Goal: Task Accomplishment & Management: Complete application form

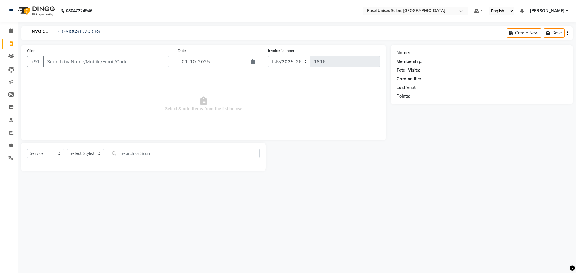
select select "service"
click at [76, 32] on link "PREVIOUS INVOICES" at bounding box center [79, 31] width 42 height 5
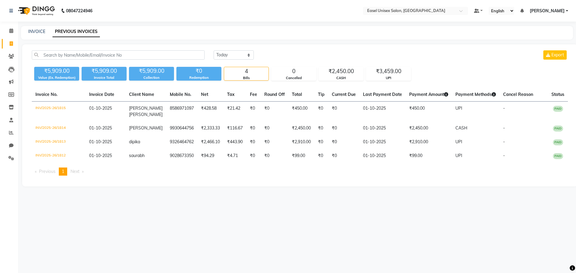
click at [34, 35] on div "INVOICE PREVIOUS INVOICES" at bounding box center [297, 32] width 552 height 13
click at [36, 33] on link "INVOICE" at bounding box center [36, 31] width 17 height 5
select select "service"
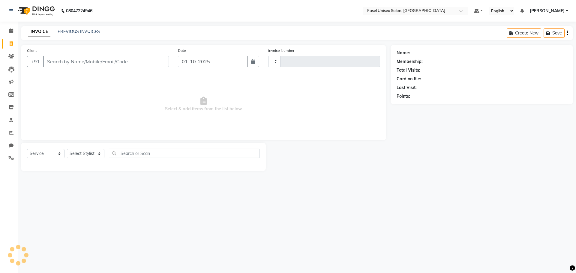
type input "1816"
select select "8639"
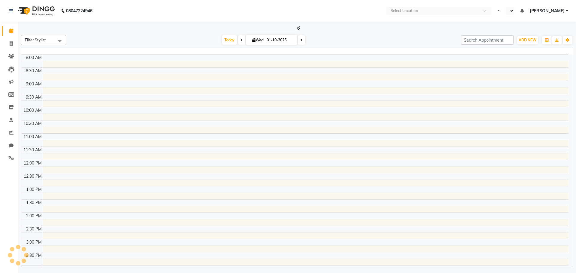
select select "en"
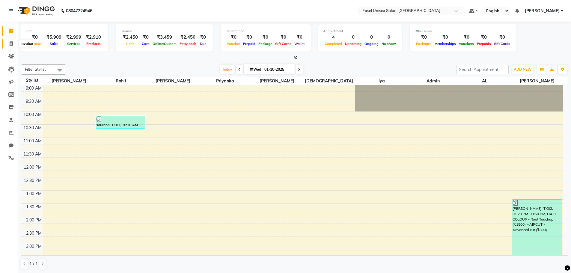
click at [12, 42] on icon at bounding box center [11, 43] width 3 height 4
select select "service"
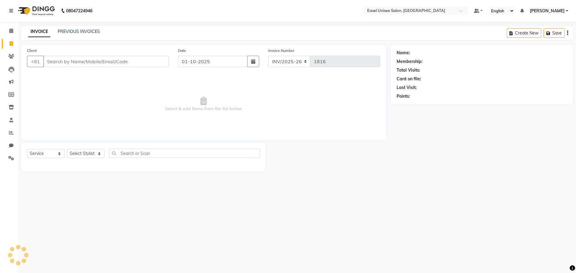
click at [55, 66] on input "Client" at bounding box center [106, 61] width 126 height 11
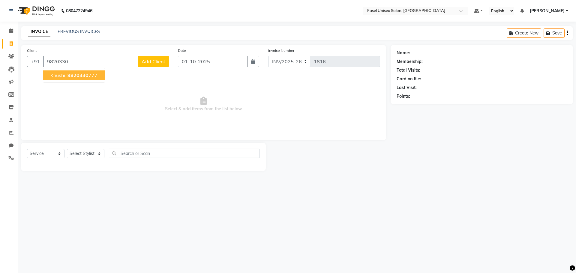
click at [89, 76] on ngb-highlight "9820330 777" at bounding box center [81, 75] width 31 height 6
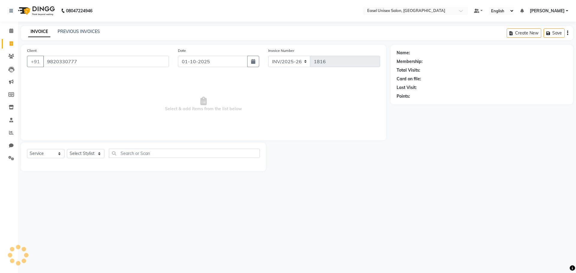
type input "9820330777"
drag, startPoint x: 96, startPoint y: 153, endPoint x: 96, endPoint y: 157, distance: 3.3
click at [96, 153] on select "Select Stylist admin ALI Ayesha jiya Lakhan Pratiksha Priyanka Rajshree Rohit S…" at bounding box center [85, 153] width 37 height 9
select select "83236"
click at [67, 149] on select "Select Stylist admin ALI Ayesha jiya Lakhan Pratiksha Priyanka Rajshree Rohit S…" at bounding box center [85, 153] width 37 height 9
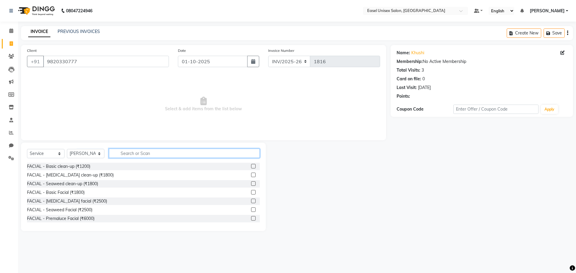
click at [132, 153] on input "text" at bounding box center [184, 153] width 151 height 9
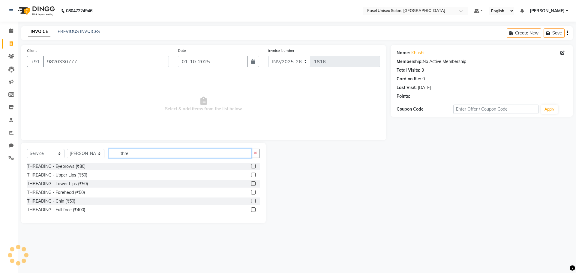
type input "thre"
click at [252, 162] on div "Select Service Product Membership Package Voucher Prepaid Gift Card Select Styl…" at bounding box center [143, 156] width 233 height 14
click at [254, 165] on label at bounding box center [253, 166] width 4 height 4
click at [254, 165] on input "checkbox" at bounding box center [253, 167] width 4 height 4
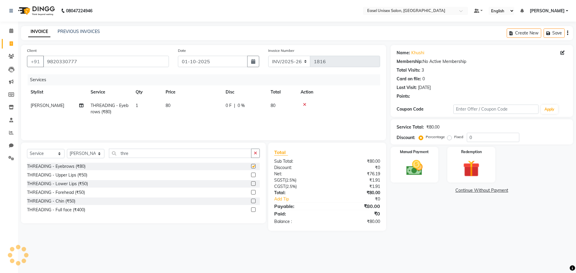
checkbox input "false"
click at [253, 175] on label at bounding box center [253, 175] width 4 height 4
click at [253, 175] on input "checkbox" at bounding box center [253, 175] width 4 height 4
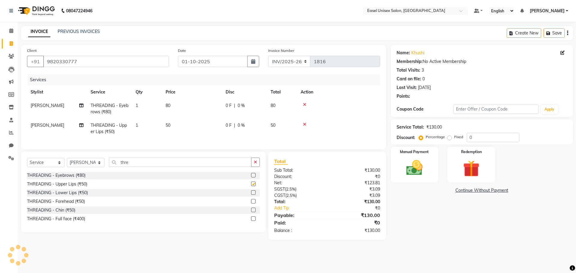
checkbox input "false"
click at [418, 178] on div "Manual Payment" at bounding box center [414, 164] width 50 height 37
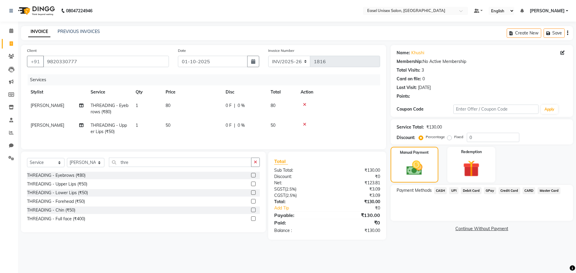
click at [453, 191] on span "UPI" at bounding box center [453, 190] width 9 height 7
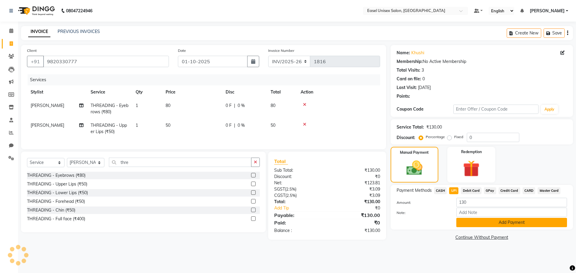
click at [479, 223] on button "Add Payment" at bounding box center [511, 222] width 111 height 9
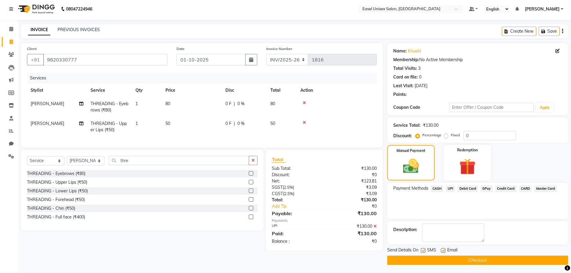
scroll to position [3, 0]
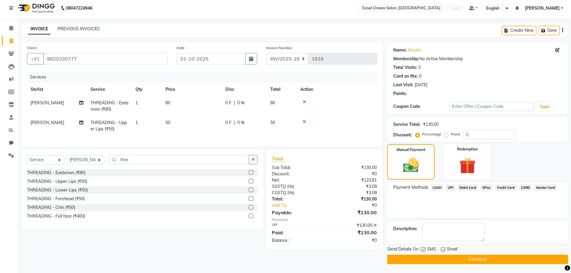
click at [477, 260] on button "Checkout" at bounding box center [477, 259] width 181 height 9
click at [374, 228] on icon at bounding box center [374, 225] width 3 height 4
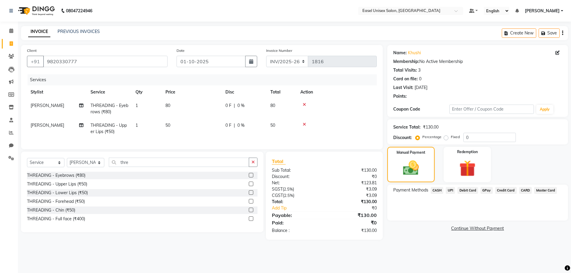
scroll to position [0, 0]
click at [439, 190] on span "CASH" at bounding box center [440, 190] width 13 height 7
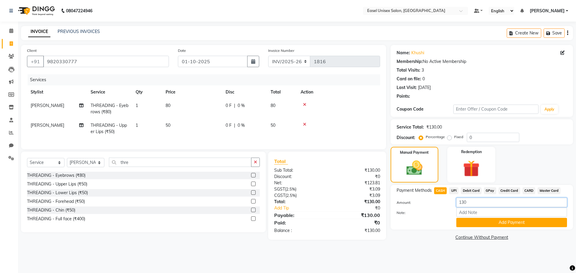
click at [483, 204] on input "130" at bounding box center [511, 202] width 111 height 9
type input "100"
click at [497, 225] on button "Add Payment" at bounding box center [511, 222] width 111 height 9
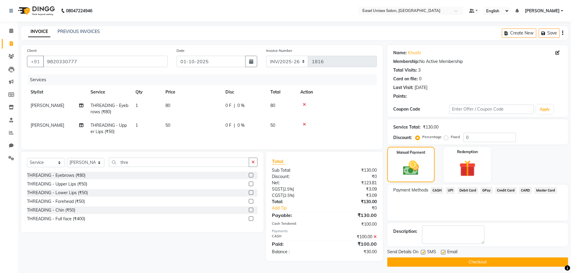
click at [449, 191] on span "UPI" at bounding box center [450, 190] width 9 height 7
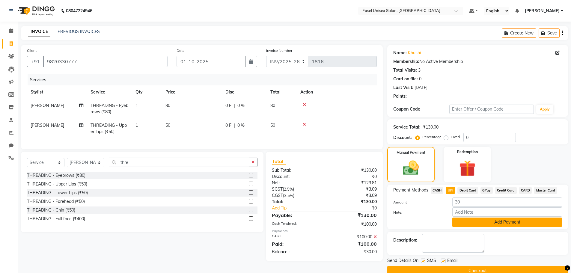
click at [489, 221] on button "Add Payment" at bounding box center [507, 222] width 110 height 9
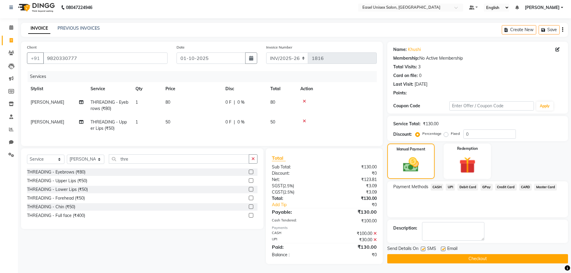
scroll to position [8, 0]
click at [544, 254] on button "Checkout" at bounding box center [477, 258] width 181 height 9
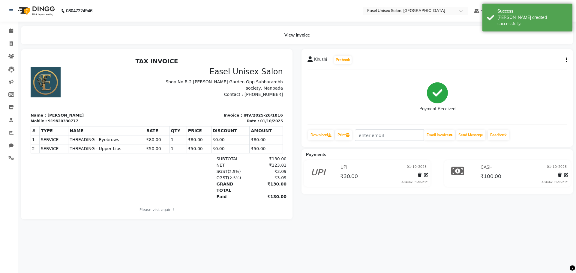
select select "service"
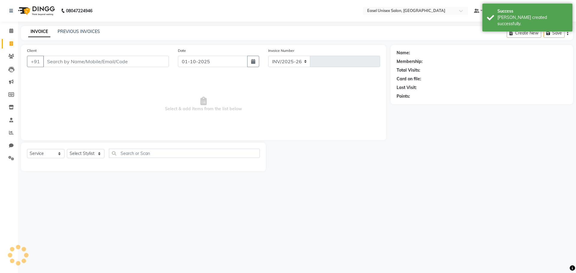
select select "8639"
type input "1817"
click at [95, 31] on link "PREVIOUS INVOICES" at bounding box center [79, 31] width 42 height 5
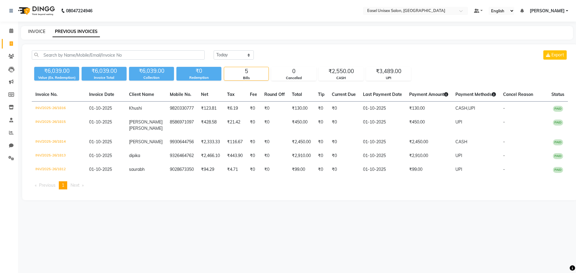
click at [35, 32] on link "INVOICE" at bounding box center [36, 31] width 17 height 5
select select "service"
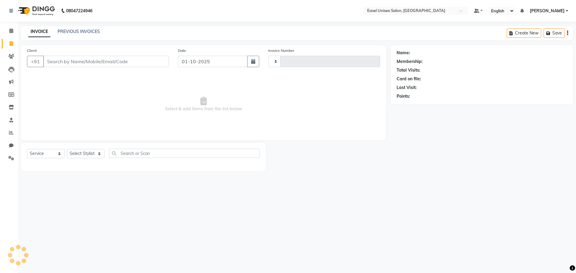
type input "1817"
select select "8639"
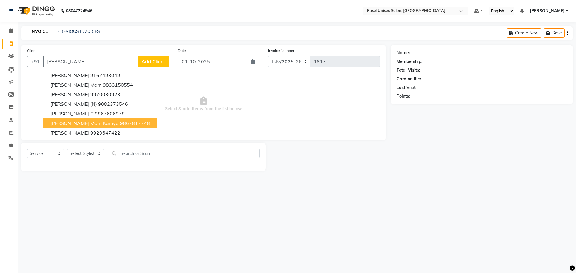
click at [70, 121] on span "Namrata Mam Kamya" at bounding box center [84, 123] width 68 height 6
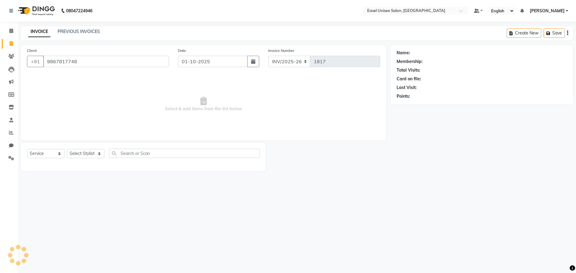
type input "9867817748"
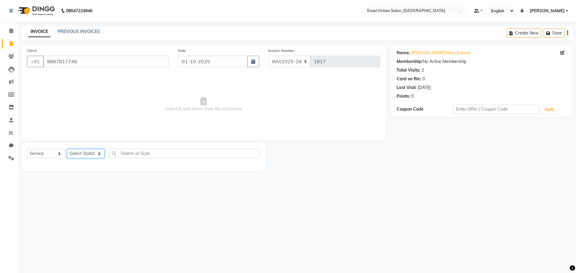
click at [93, 152] on select "Select Stylist admin ALI Ayesha jiya Lakhan Pratiksha Priyanka Rajshree Rohit S…" at bounding box center [85, 153] width 37 height 9
select select "82876"
click at [67, 149] on select "Select Stylist admin ALI Ayesha jiya Lakhan Pratiksha Priyanka Rajshree Rohit S…" at bounding box center [85, 153] width 37 height 9
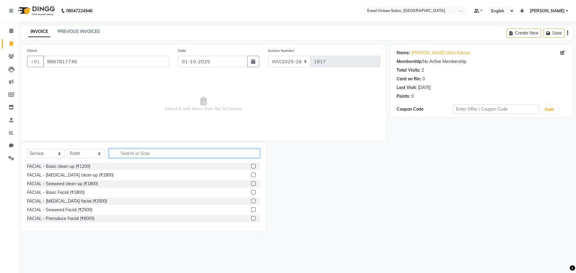
click at [139, 153] on input "text" at bounding box center [184, 153] width 151 height 9
type input "spa"
click at [251, 192] on label at bounding box center [253, 192] width 4 height 4
click at [251, 192] on input "checkbox" at bounding box center [253, 193] width 4 height 4
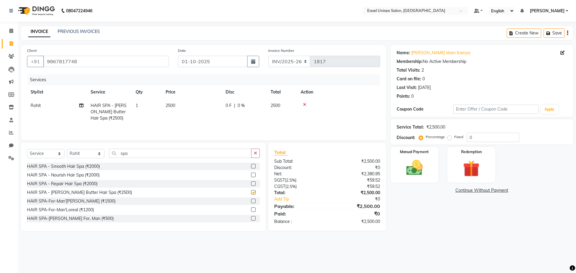
checkbox input "false"
click at [83, 153] on select "Select Stylist admin ALI Ayesha jiya Lakhan Pratiksha Priyanka Rajshree Rohit S…" at bounding box center [85, 153] width 37 height 9
select select "83236"
click at [67, 149] on select "Select Stylist admin ALI Ayesha jiya Lakhan Pratiksha Priyanka Rajshree Rohit S…" at bounding box center [85, 153] width 37 height 9
click at [171, 155] on input "spa" at bounding box center [180, 153] width 142 height 9
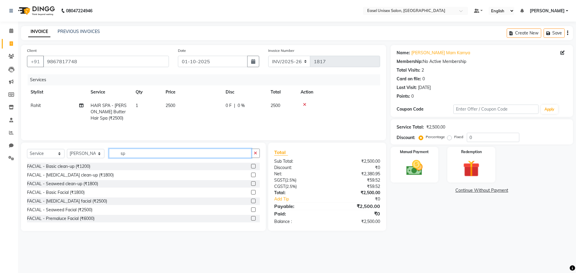
type input "s"
type input "ped"
click at [251, 168] on label at bounding box center [253, 166] width 4 height 4
click at [251, 168] on input "checkbox" at bounding box center [253, 167] width 4 height 4
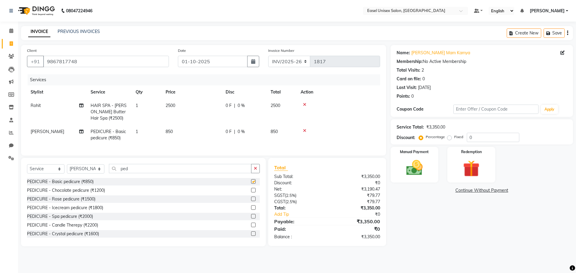
checkbox input "false"
click at [174, 173] on input "ped" at bounding box center [180, 168] width 142 height 9
type input "p"
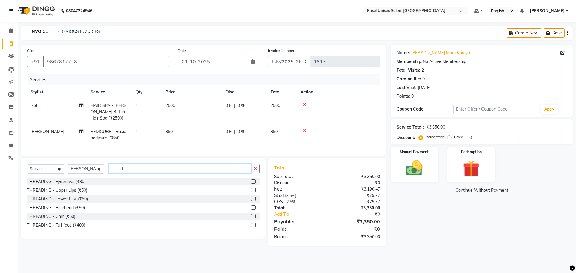
type input "thr"
click at [252, 184] on label at bounding box center [253, 181] width 4 height 4
click at [252, 184] on input "checkbox" at bounding box center [253, 182] width 4 height 4
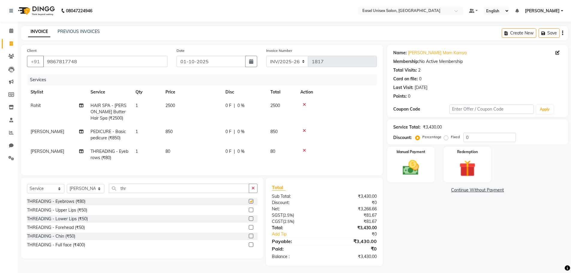
checkbox input "false"
click at [252, 212] on label at bounding box center [251, 210] width 4 height 4
click at [252, 212] on input "checkbox" at bounding box center [251, 210] width 4 height 4
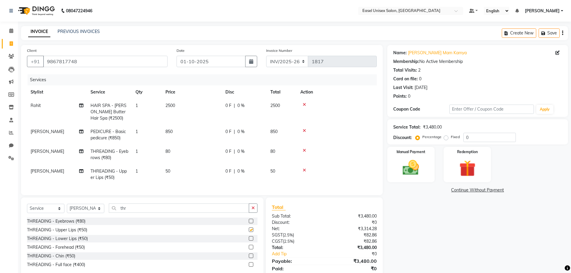
checkbox input "false"
click at [250, 258] on label at bounding box center [251, 256] width 4 height 4
click at [250, 258] on input "checkbox" at bounding box center [251, 256] width 4 height 4
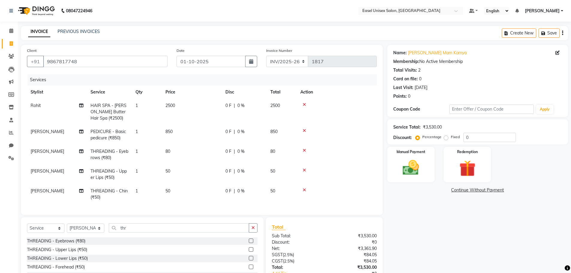
checkbox input "false"
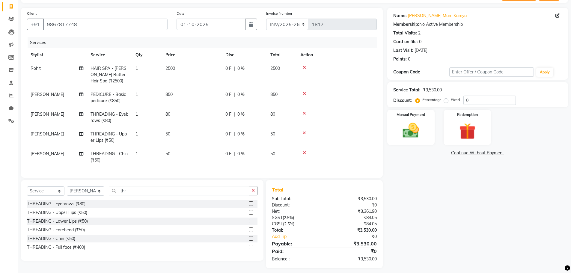
scroll to position [46, 0]
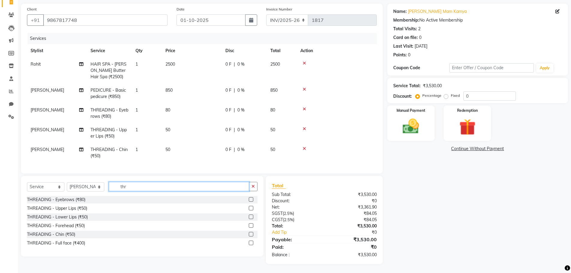
click at [154, 188] on input "thr" at bounding box center [179, 186] width 140 height 9
type input "t"
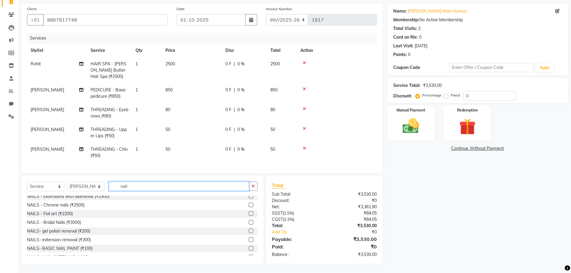
scroll to position [97, 0]
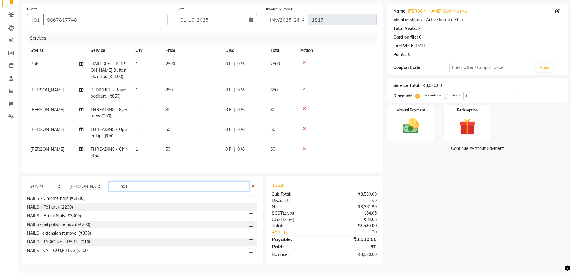
type input "nail"
click at [249, 232] on label at bounding box center [251, 233] width 4 height 4
click at [249, 232] on input "checkbox" at bounding box center [251, 233] width 4 height 4
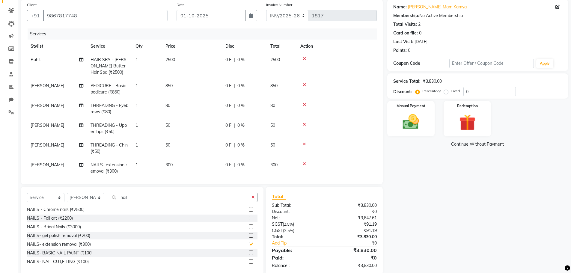
checkbox input "false"
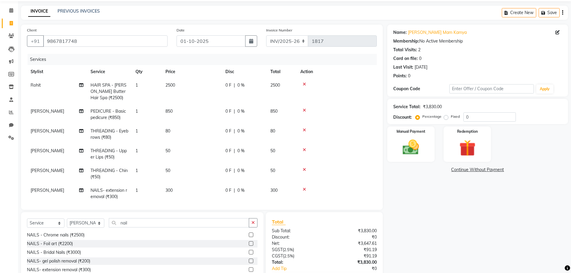
scroll to position [0, 0]
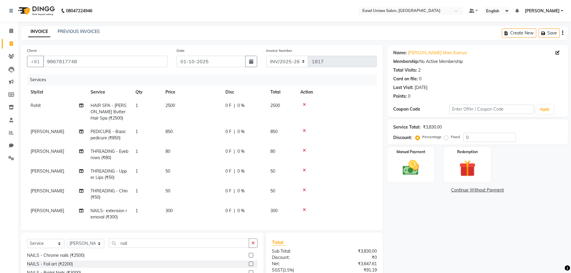
click at [188, 104] on td "2500" at bounding box center [192, 112] width 60 height 26
select select "82876"
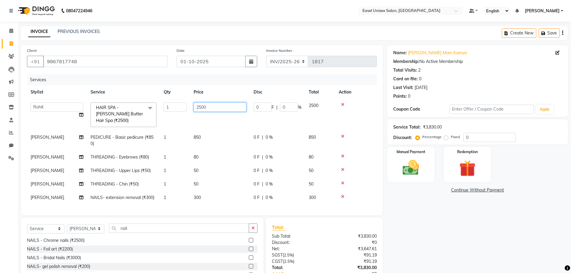
click at [216, 110] on input "2500" at bounding box center [220, 107] width 53 height 9
type input "2"
type input "1875"
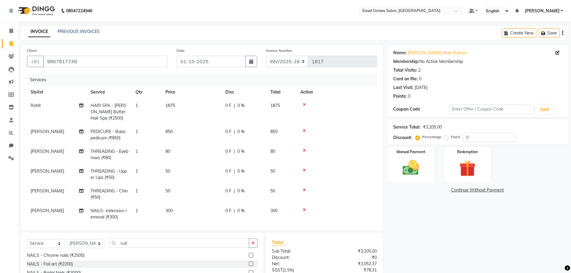
click at [223, 130] on tr "Pratiksha PEDICURE - Basic pedicure (₹850) 1 850 0 F | 0 % 850" at bounding box center [202, 135] width 350 height 20
click at [185, 132] on td "850" at bounding box center [192, 135] width 60 height 20
select select "83236"
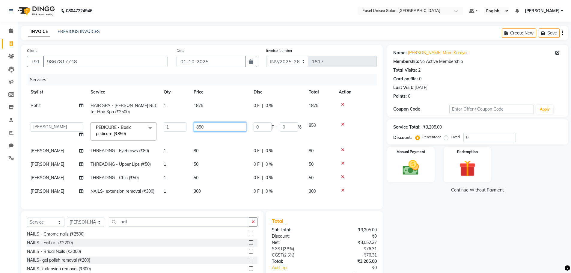
click at [231, 123] on input "850" at bounding box center [220, 126] width 53 height 9
type input "8"
type input "637"
click at [223, 150] on tr "Pratiksha THREADING - Eyebrows (₹80) 1 80 0 F | 0 % 80" at bounding box center [202, 150] width 350 height 13
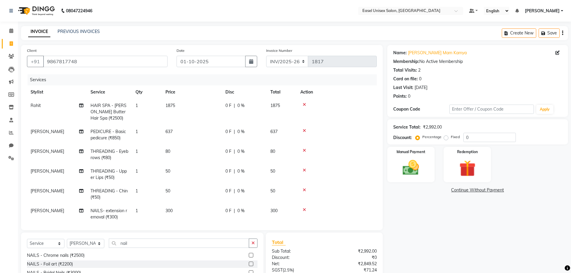
click at [171, 152] on td "80" at bounding box center [192, 155] width 60 height 20
select select "83236"
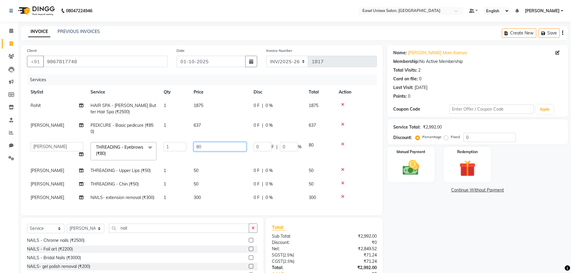
click at [222, 147] on input "80" at bounding box center [220, 146] width 53 height 9
type input "8"
type input "60"
click at [209, 171] on td "50" at bounding box center [220, 170] width 60 height 13
select select "83236"
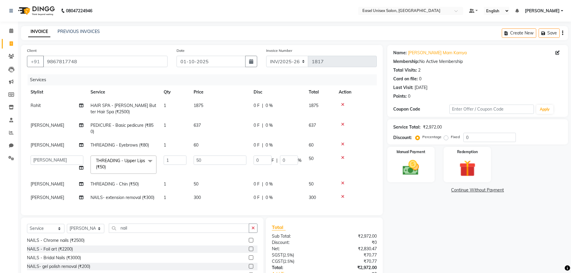
click at [203, 182] on td "50" at bounding box center [220, 183] width 60 height 13
select select "83236"
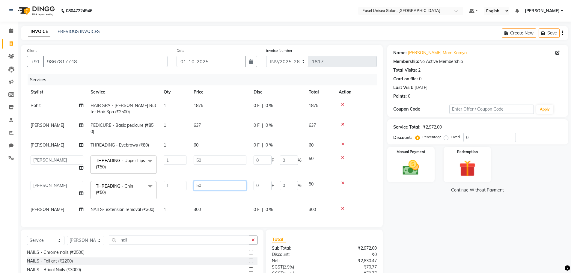
click at [203, 188] on input "50" at bounding box center [220, 185] width 53 height 9
type input "5"
type input "37"
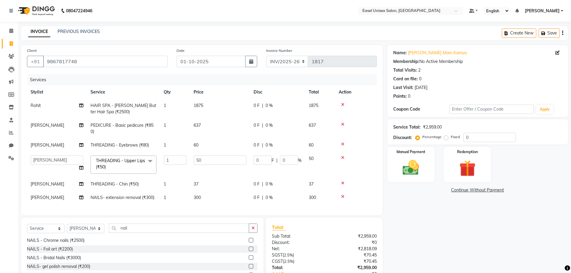
click at [204, 209] on div "Services Stylist Service Qty Price Disc Total Action Rohit HAIR SPA - Shea Butt…" at bounding box center [202, 141] width 350 height 135
click at [211, 198] on td "300" at bounding box center [220, 197] width 60 height 13
select select "83236"
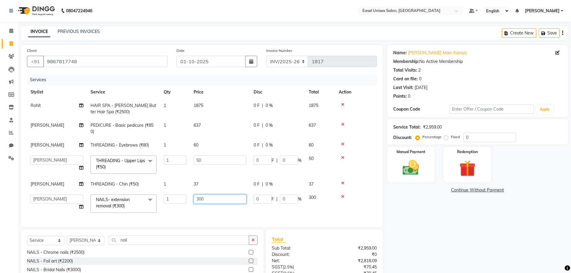
click at [211, 198] on input "300" at bounding box center [220, 199] width 53 height 9
type input "3"
type input "225"
click at [283, 218] on div "Client +91 9867817748 Date 01-10-2025 Invoice Number INV/2025-26 V/2025-26 1817…" at bounding box center [202, 136] width 362 height 182
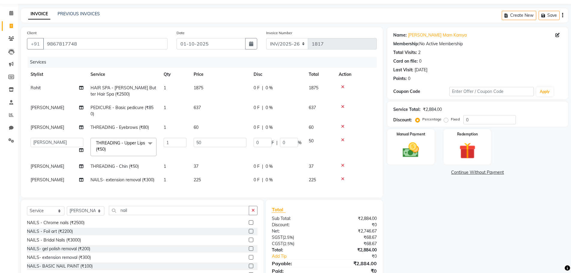
scroll to position [46, 0]
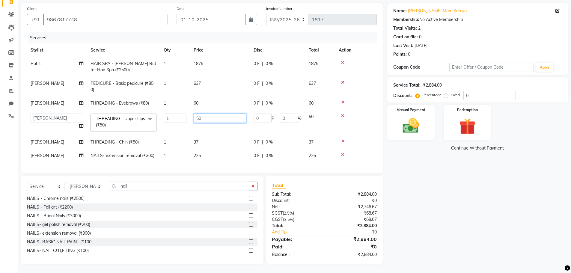
click at [223, 114] on input "50" at bounding box center [220, 118] width 53 height 9
type input "5"
type input "37"
click at [222, 137] on tbody "Rohit HAIR SPA - Shea Butter Hair Spa (₹2500) 1 1875 0 F | 0 % 1875 Pratiksha P…" at bounding box center [202, 110] width 350 height 106
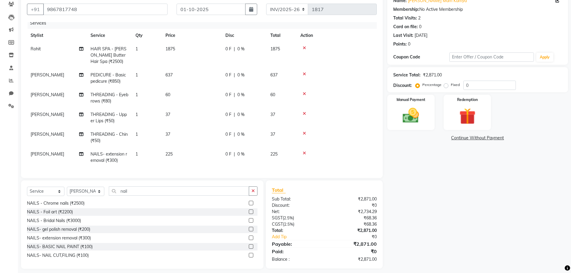
scroll to position [57, 0]
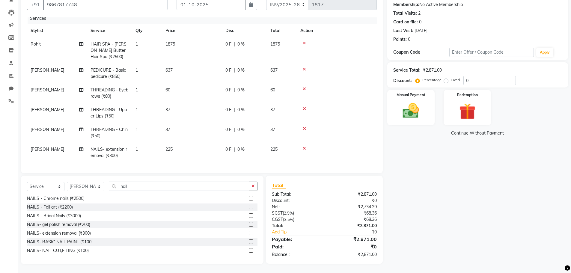
click at [181, 128] on td "37" at bounding box center [192, 133] width 60 height 20
select select "83236"
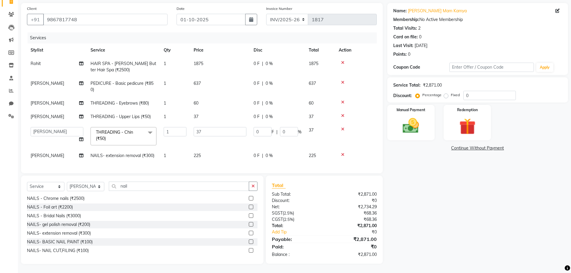
scroll to position [0, 0]
click at [210, 128] on input "37" at bounding box center [220, 131] width 53 height 9
type input "38"
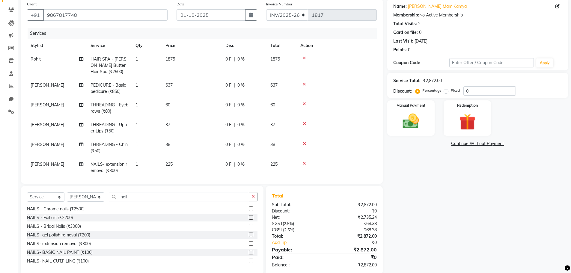
click at [206, 150] on tbody "Rohit HAIR SPA - Shea Butter Hair Spa (₹2500) 1 1875 0 F | 0 % 1875 Pratiksha P…" at bounding box center [202, 114] width 350 height 125
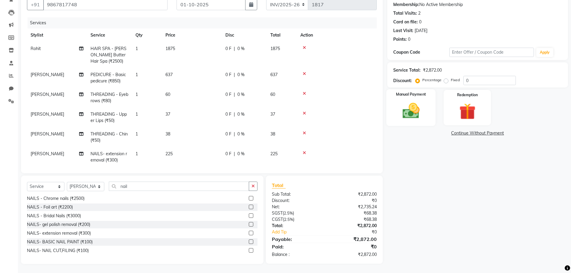
click at [415, 114] on img at bounding box center [411, 110] width 28 height 19
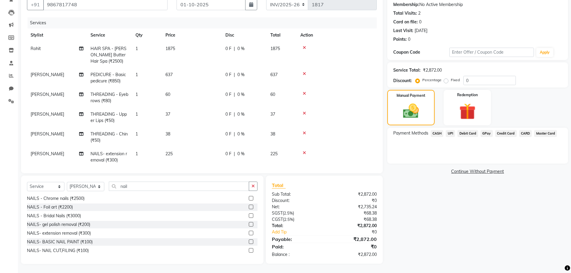
click at [450, 132] on span "UPI" at bounding box center [450, 133] width 9 height 7
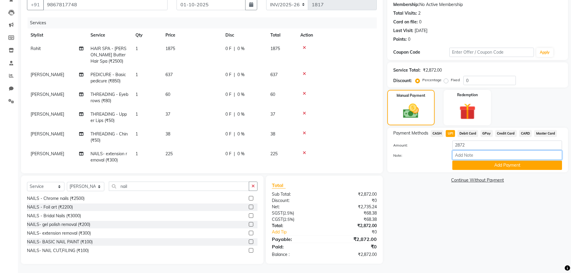
click at [470, 160] on input "Note:" at bounding box center [507, 154] width 110 height 9
click at [470, 163] on button "Add Payment" at bounding box center [507, 165] width 110 height 9
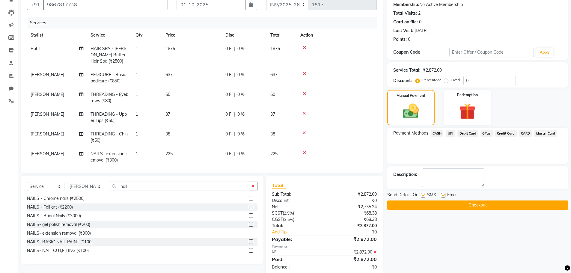
click at [465, 205] on button "Checkout" at bounding box center [477, 205] width 181 height 9
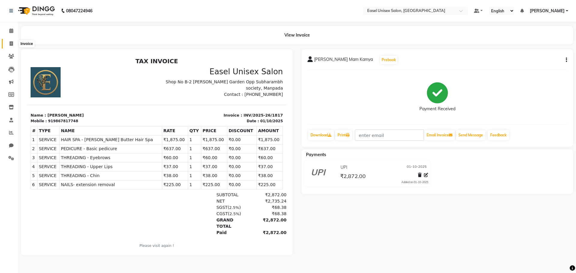
click at [13, 44] on icon at bounding box center [11, 43] width 3 height 4
select select "service"
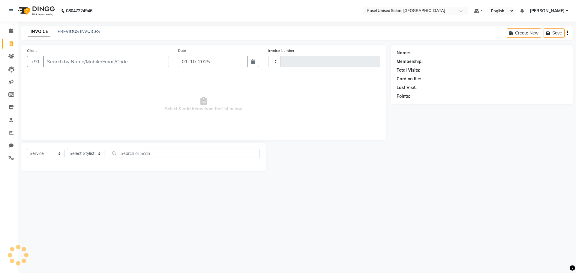
type input "1818"
select select "8639"
click at [76, 32] on link "PREVIOUS INVOICES" at bounding box center [79, 31] width 42 height 5
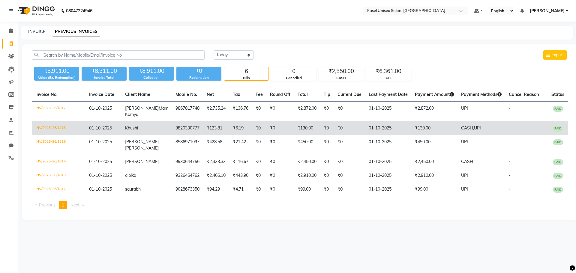
click at [96, 126] on span "01-10-2025" at bounding box center [100, 127] width 23 height 5
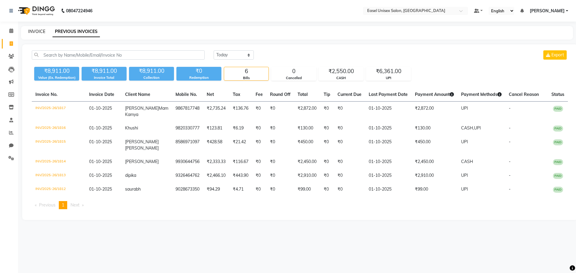
click at [37, 32] on link "INVOICE" at bounding box center [36, 31] width 17 height 5
select select "service"
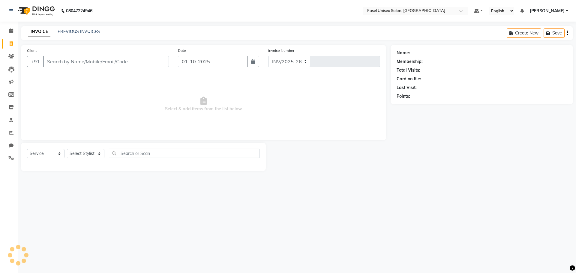
select select "8639"
type input "1818"
